Goal: Transaction & Acquisition: Purchase product/service

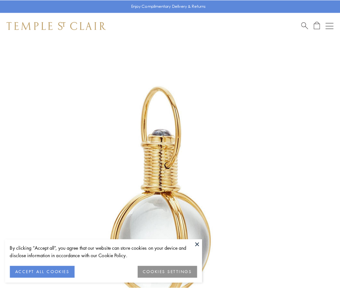
scroll to position [169, 0]
